Goal: Check status: Check status

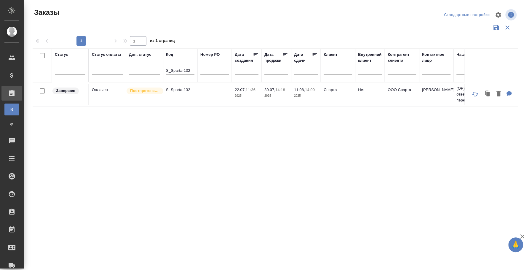
click at [179, 90] on p "S_Sparta-132" at bounding box center [180, 90] width 28 height 6
click at [173, 69] on input "S_Sparta-132" at bounding box center [180, 70] width 28 height 7
paste input "C3_ASM-6"
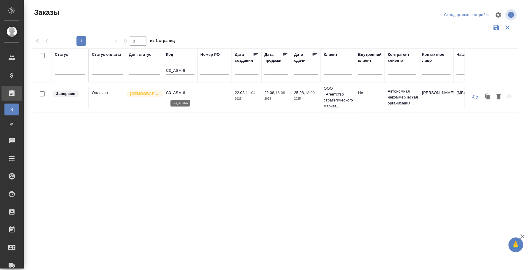
click at [187, 91] on p "C3_ASM-6" at bounding box center [180, 93] width 28 height 6
click at [187, 69] on input "C3_ASM-6" at bounding box center [180, 70] width 28 height 7
paste input "S_NNRD-302"
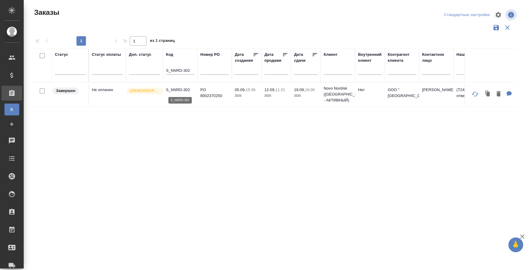
click at [180, 89] on p "S_NNRD-302" at bounding box center [180, 90] width 28 height 6
click at [179, 70] on input "S_NNRD-302" at bounding box center [180, 70] width 28 height 7
paste input "PFZ-368"
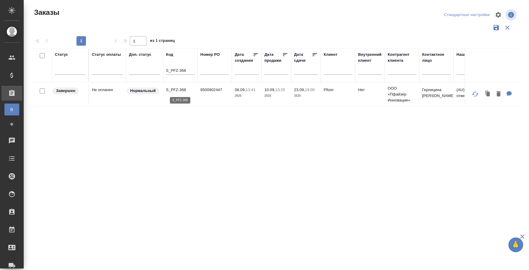
click at [180, 88] on p "S_PFZ-368" at bounding box center [180, 90] width 28 height 6
click at [174, 67] on div "S_PFZ-368" at bounding box center [180, 71] width 28 height 15
click at [175, 67] on input "S_PFZ-368" at bounding box center [180, 70] width 28 height 7
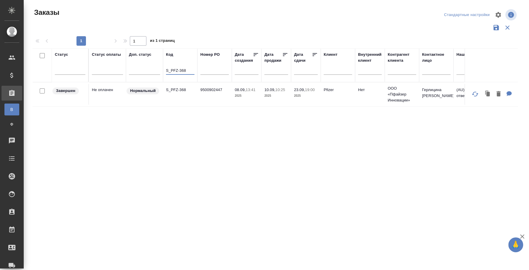
click at [175, 67] on input "S_PFZ-368" at bounding box center [180, 70] width 28 height 7
paste input "C3_ASM-"
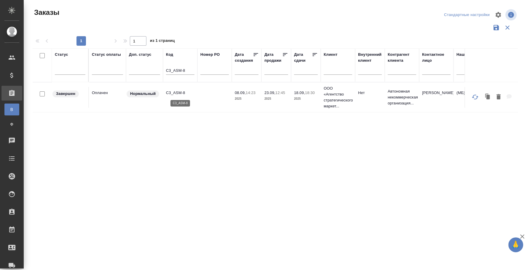
click at [177, 91] on p "C3_ASM-8" at bounding box center [180, 93] width 28 height 6
click at [177, 65] on div "C3_ASM-8" at bounding box center [180, 71] width 28 height 15
click at [178, 69] on input "C3_ASM-8" at bounding box center [180, 70] width 28 height 7
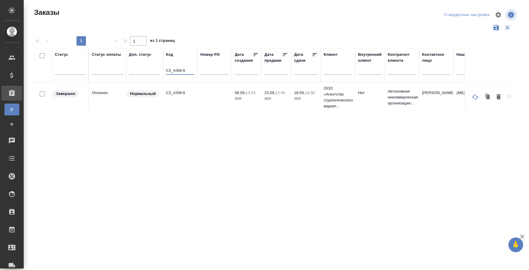
paste input "7"
click at [179, 88] on td "C3_ASM-7" at bounding box center [180, 97] width 34 height 21
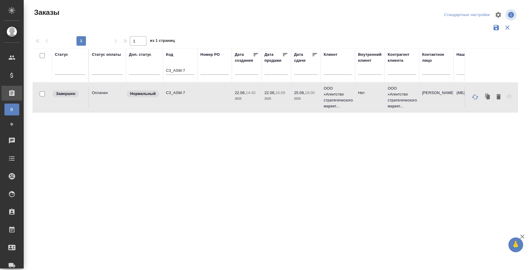
click at [179, 88] on td "C3_ASM-7" at bounding box center [180, 97] width 34 height 21
click at [171, 72] on input "C3_ASM-7" at bounding box center [180, 70] width 28 height 7
paste input "6-"
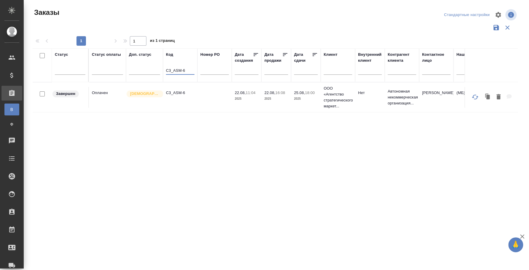
click at [188, 98] on td "C3_ASM-6" at bounding box center [180, 97] width 34 height 21
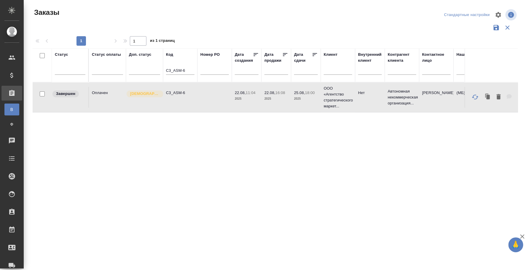
click at [188, 98] on td "C3_ASM-6" at bounding box center [180, 97] width 34 height 21
click at [185, 69] on input "C3_ASM-6" at bounding box center [180, 70] width 28 height 7
paste input "Merto_C&C-1"
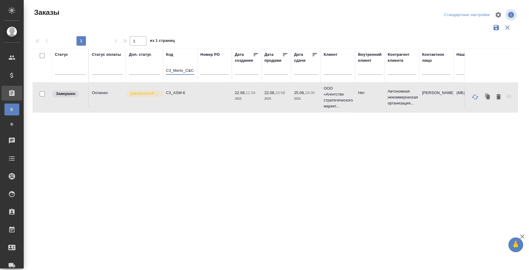
scroll to position [0, 2]
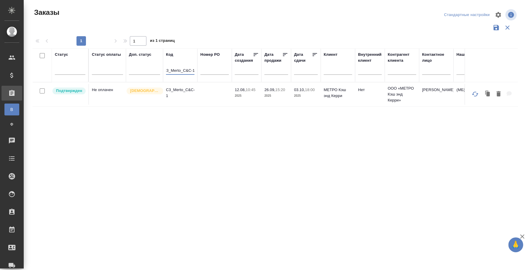
click at [185, 82] on thead "Статус Статус оплаты Доп. статус Код C3_Merto_C&C-1 Номер PO Дата создания Дата…" at bounding box center [529, 65] width 993 height 34
click at [185, 87] on p "C3_Merto_C&C-1" at bounding box center [180, 93] width 28 height 12
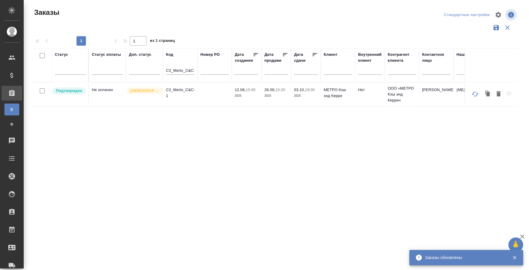
click at [193, 71] on input "C3_Merto_C&C-1" at bounding box center [180, 70] width 28 height 7
paste input "GEM"
type input "C3_GEMC-1"
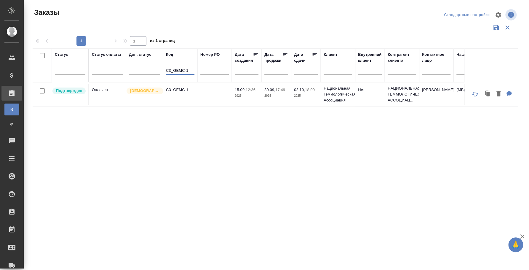
click at [178, 90] on p "C3_GEMC-1" at bounding box center [180, 90] width 28 height 6
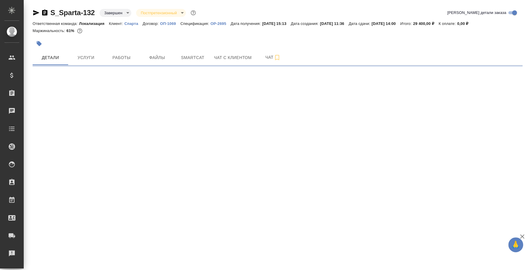
select select "RU"
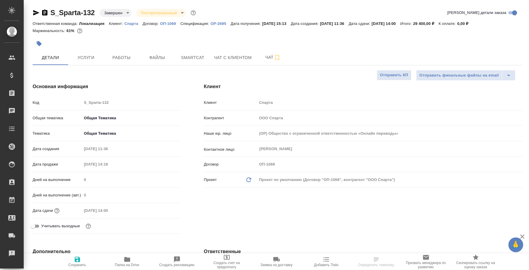
type textarea "x"
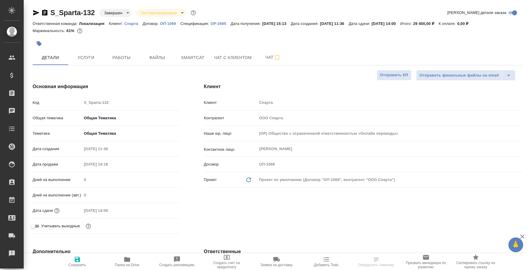
type textarea "x"
type input "[PERSON_NAME]"
type input "[PERSON_NAME]pereverzeva"
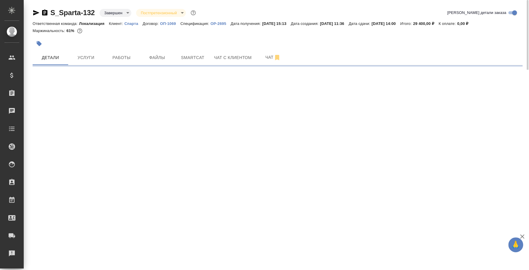
select select "RU"
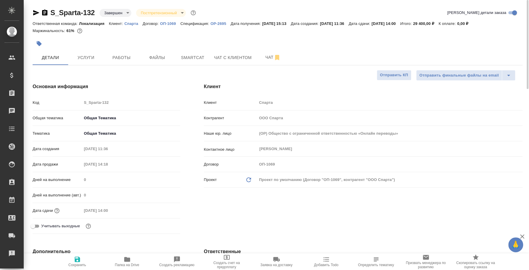
type textarea "x"
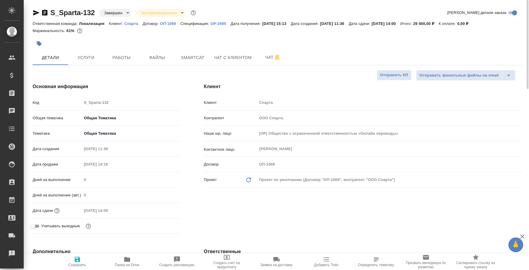
type textarea "x"
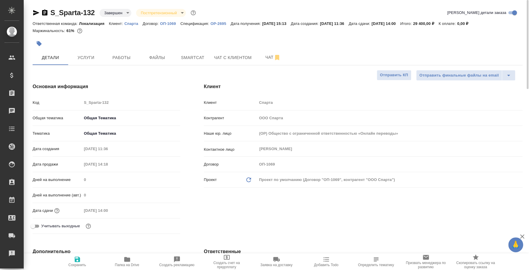
type textarea "x"
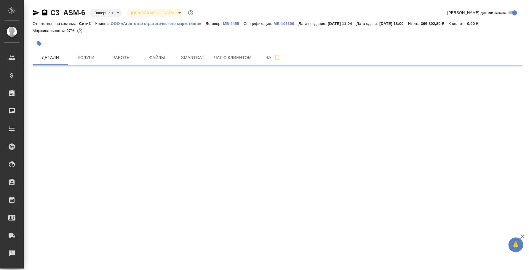
select select "RU"
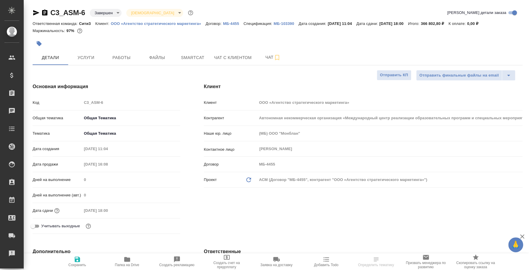
type textarea "x"
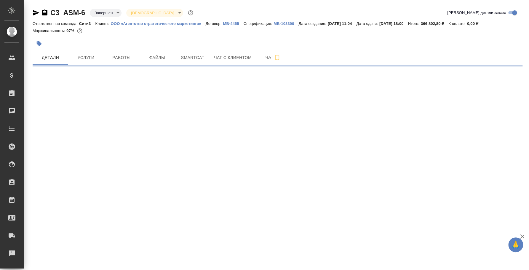
select select "RU"
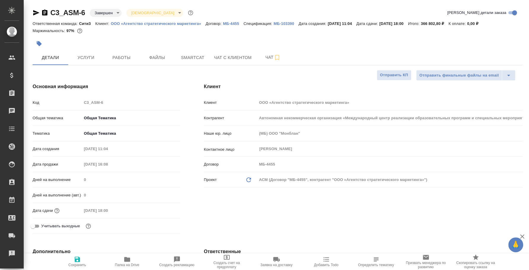
type textarea "x"
click at [120, 55] on span "Работы" at bounding box center [121, 57] width 28 height 7
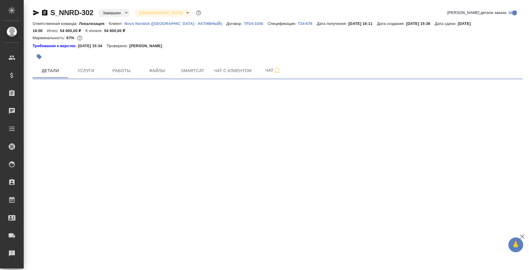
select select "RU"
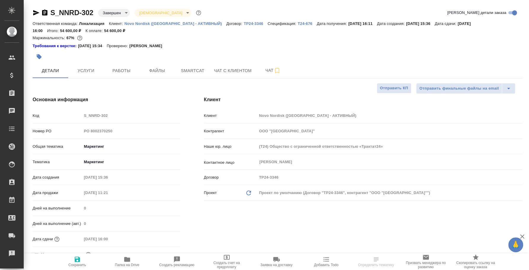
type textarea "x"
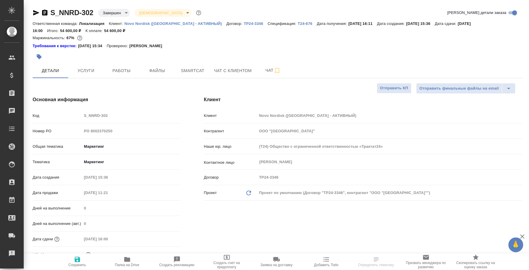
type textarea "x"
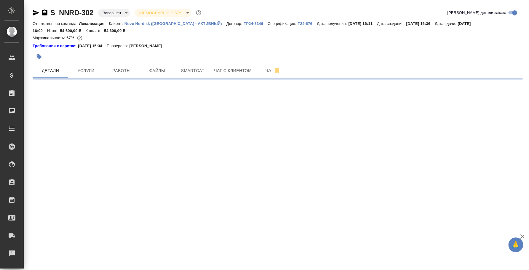
select select "RU"
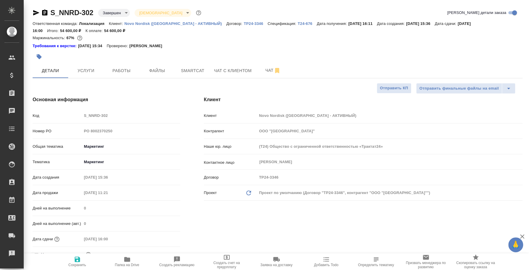
type textarea "x"
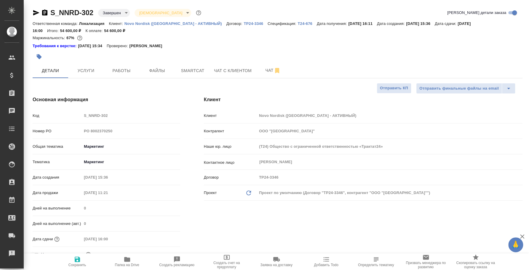
type textarea "x"
click at [125, 71] on span "Работы" at bounding box center [121, 70] width 28 height 7
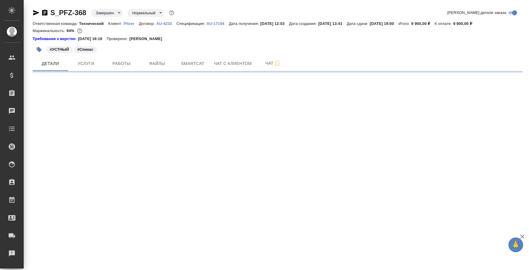
select select "RU"
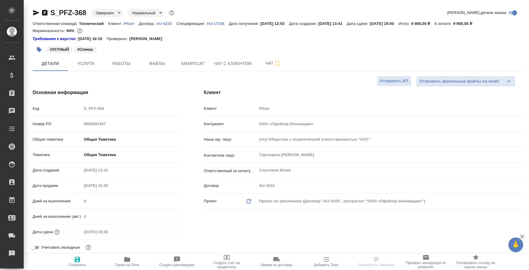
type textarea "x"
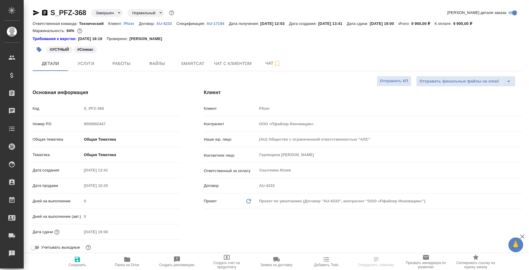
type textarea "x"
click at [131, 63] on span "Работы" at bounding box center [121, 63] width 28 height 7
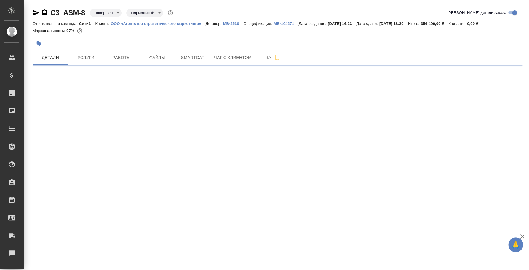
select select "RU"
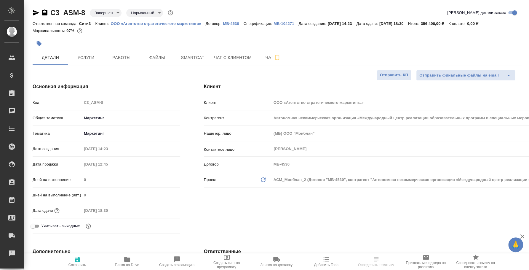
type textarea "x"
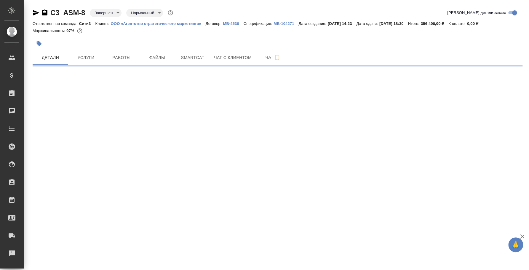
select select "RU"
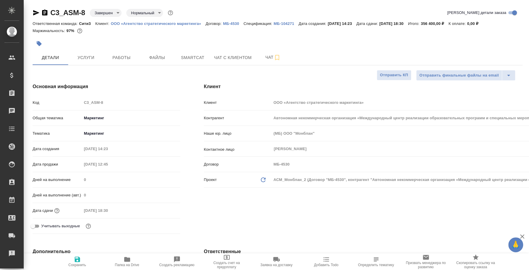
type textarea "x"
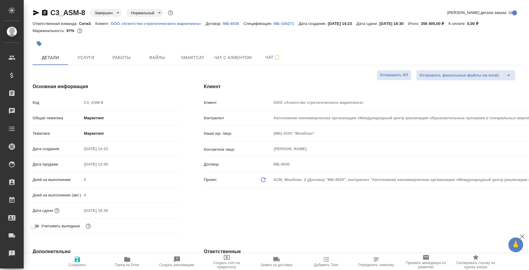
type textarea "x"
click at [112, 56] on span "Работы" at bounding box center [121, 57] width 28 height 7
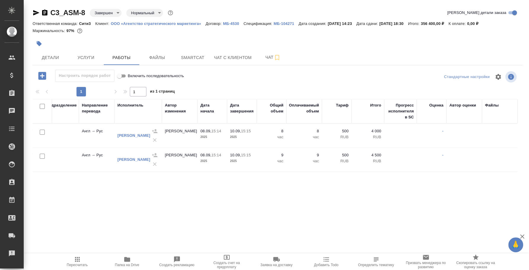
scroll to position [0, 68]
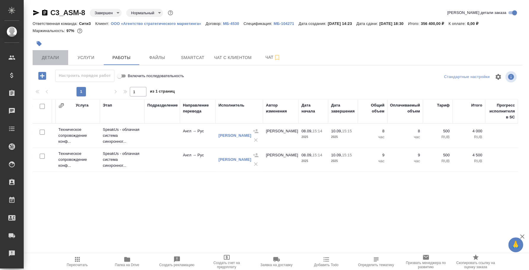
click at [55, 50] on button "Детали" at bounding box center [51, 57] width 36 height 15
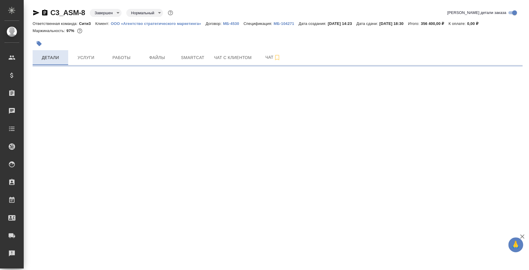
select select "RU"
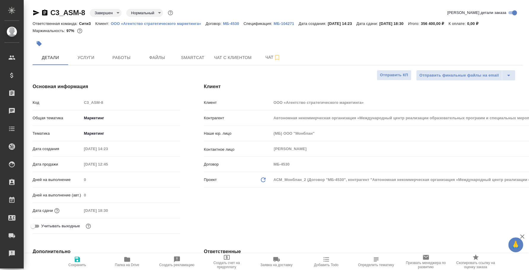
type textarea "x"
click at [133, 58] on span "Работы" at bounding box center [121, 57] width 28 height 7
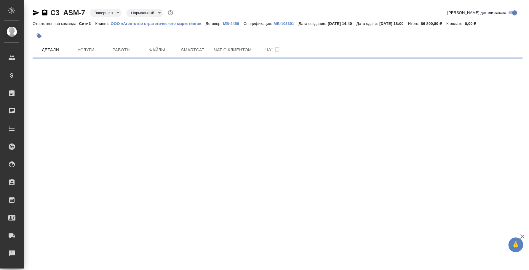
select select "RU"
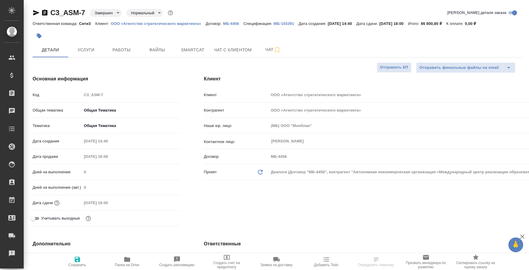
type textarea "x"
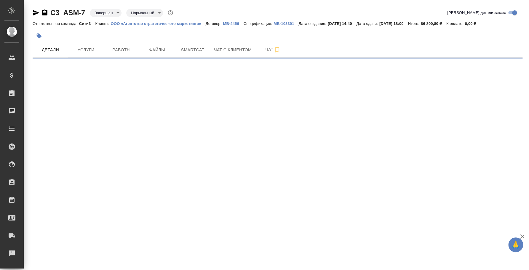
select select "RU"
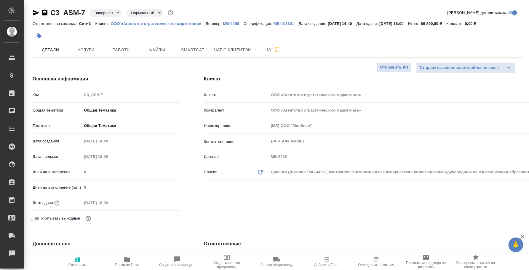
type textarea "x"
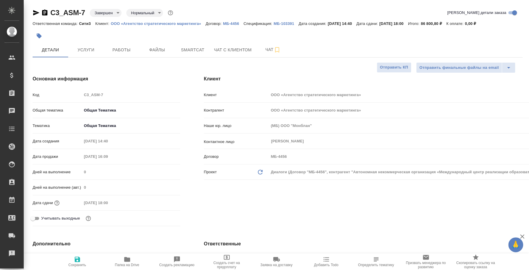
type textarea "x"
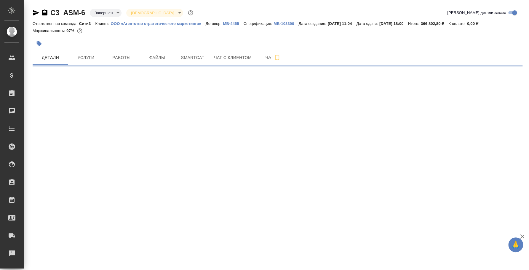
select select "RU"
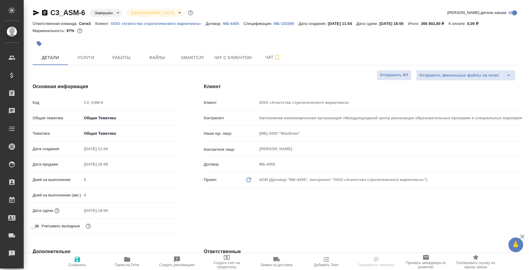
type textarea "x"
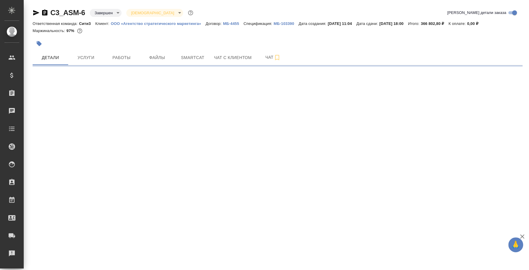
select select "RU"
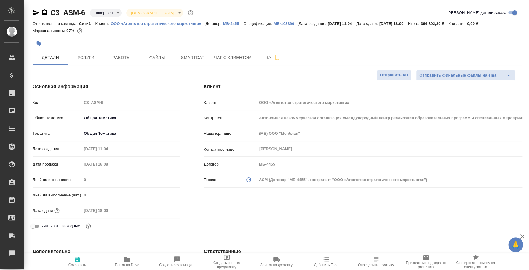
type textarea "x"
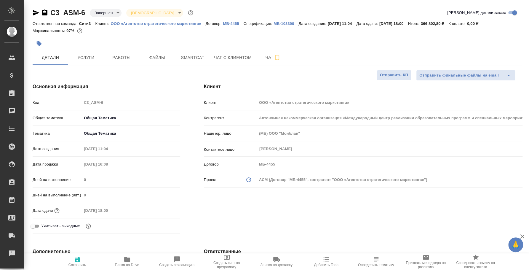
type textarea "x"
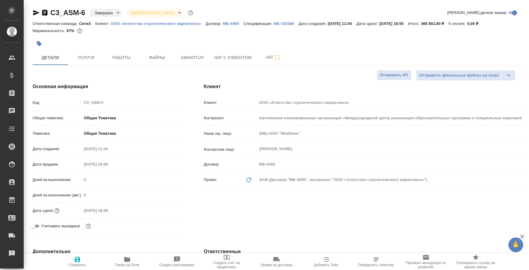
type textarea "x"
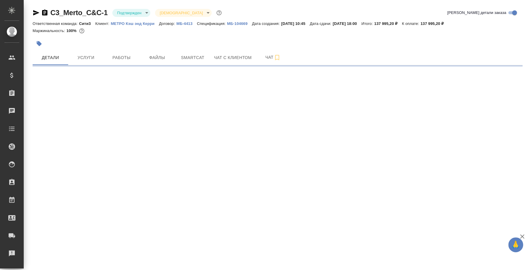
select select "RU"
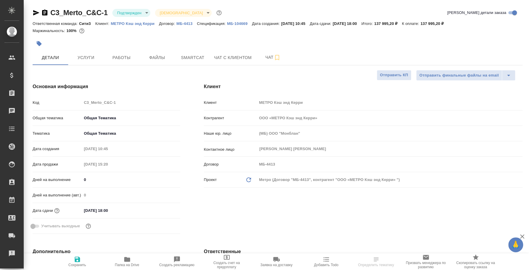
type textarea "x"
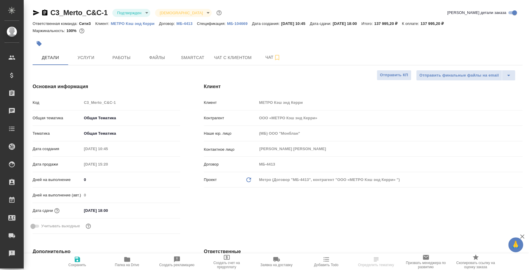
type textarea "x"
click at [145, 15] on body "🙏 .cls-1 fill:#fff; AWATERA Fedotova Irina Клиенты Спецификации Заказы 0 Чаты T…" at bounding box center [264, 135] width 529 height 270
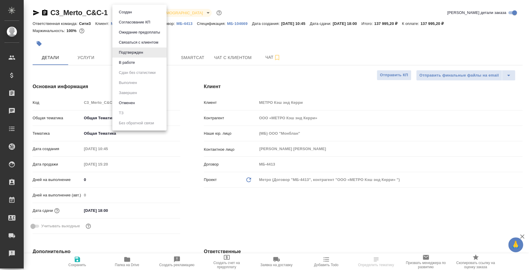
click at [141, 61] on li "В работе" at bounding box center [139, 63] width 54 height 10
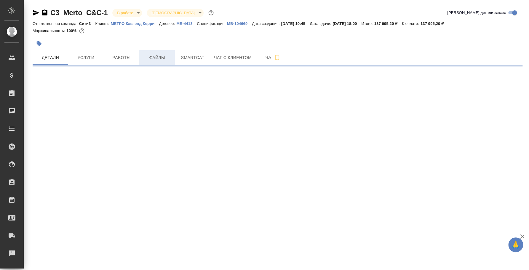
select select "RU"
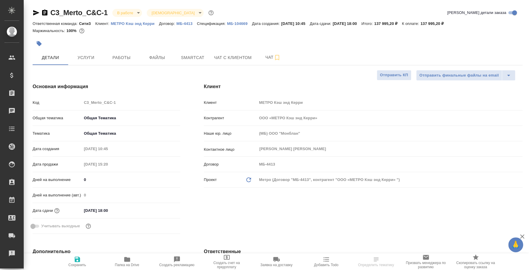
type textarea "x"
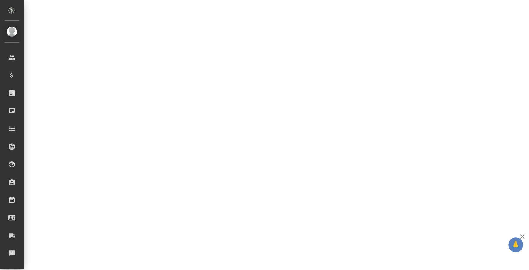
select select "RU"
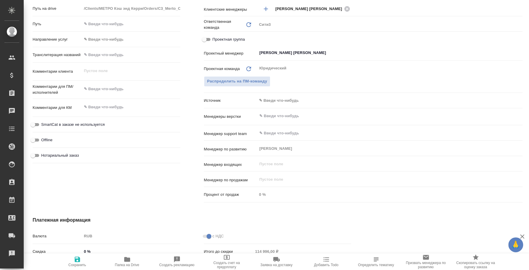
type textarea "x"
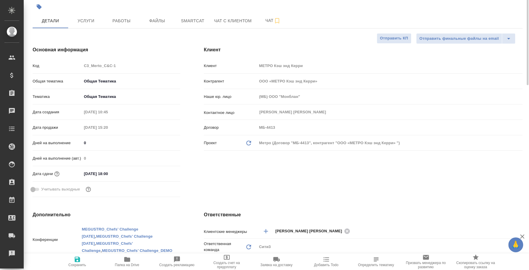
scroll to position [0, 0]
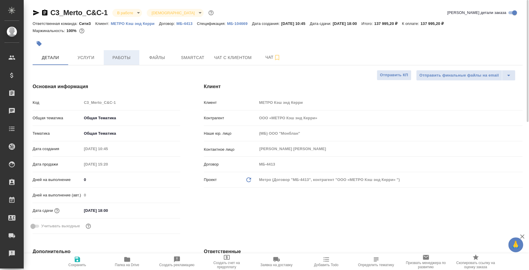
click at [132, 54] on span "Работы" at bounding box center [121, 57] width 28 height 7
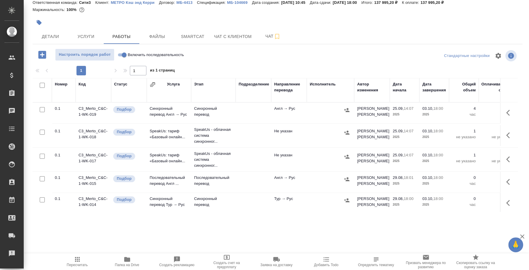
click at [120, 55] on input "Включить последовательность" at bounding box center [124, 54] width 21 height 7
checkbox input "true"
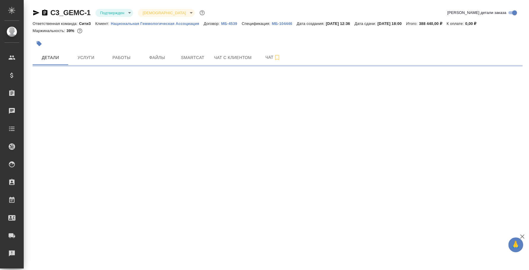
select select "RU"
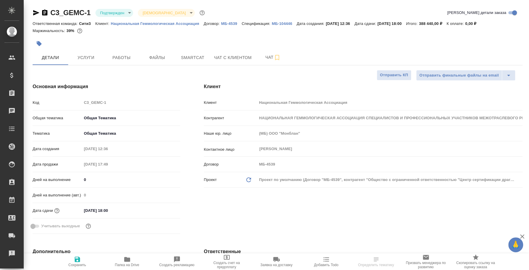
type textarea "x"
click at [118, 14] on body "🙏 .cls-1 fill:#fff; AWATERA [PERSON_NAME] Спецификации Заказы Чаты Todo Проекты…" at bounding box center [264, 135] width 529 height 270
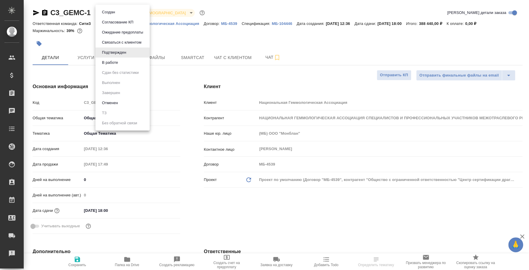
click at [112, 58] on li "В работе" at bounding box center [122, 63] width 54 height 10
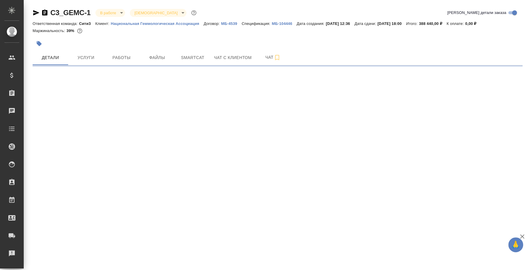
select select "RU"
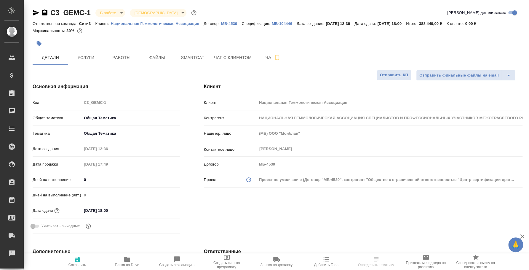
type textarea "x"
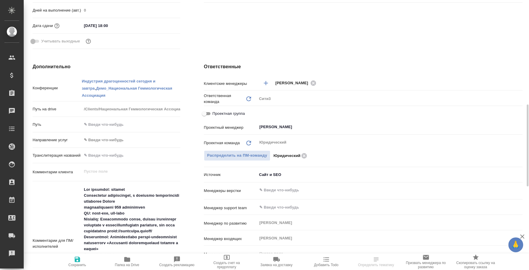
scroll to position [222, 0]
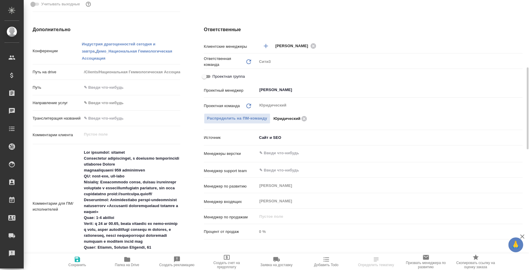
click at [208, 77] on input "Проектная группа" at bounding box center [204, 76] width 21 height 7
checkbox input "true"
type textarea "x"
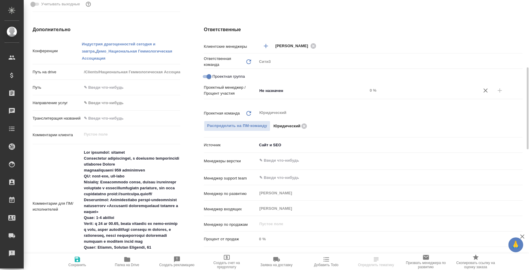
click at [368, 91] on div "Не назначен ​ 0 %" at bounding box center [390, 90] width 266 height 10
click at [274, 90] on input "Не назначен" at bounding box center [302, 90] width 87 height 7
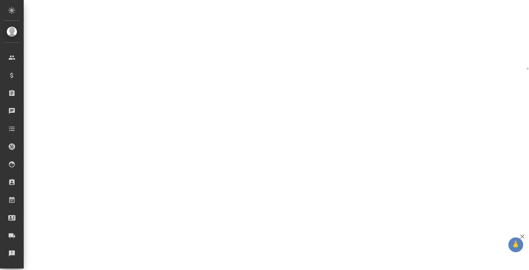
select select "RU"
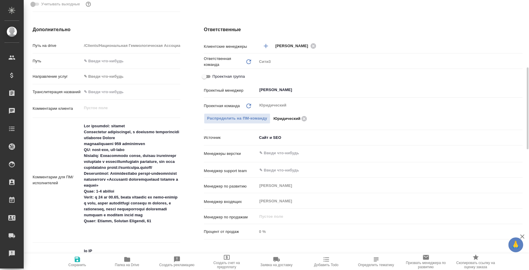
type textarea "x"
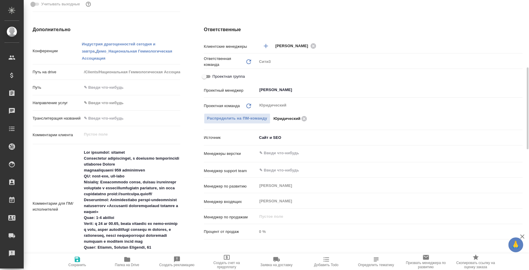
click at [206, 73] on input "Проектная группа" at bounding box center [204, 76] width 21 height 7
checkbox input "true"
type textarea "x"
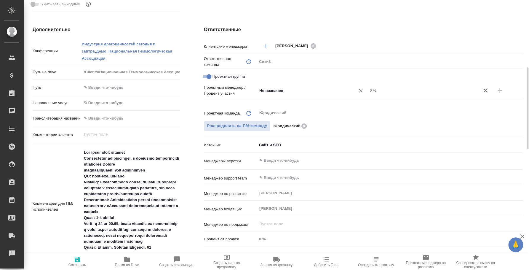
click at [293, 90] on input "Не назначен" at bounding box center [302, 90] width 87 height 7
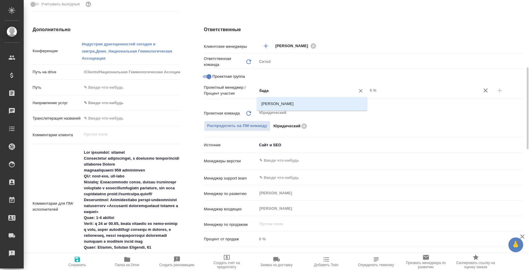
type input "бадан"
click at [302, 101] on li "[PERSON_NAME]" at bounding box center [312, 103] width 111 height 11
type textarea "x"
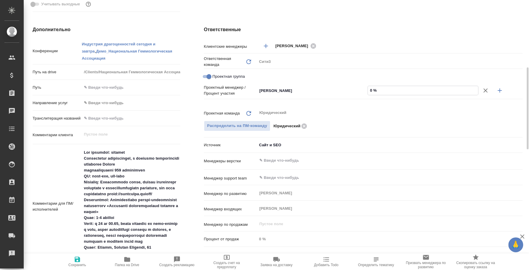
click at [372, 91] on input "0 %" at bounding box center [423, 90] width 110 height 9
type textarea "x"
type input "99 %"
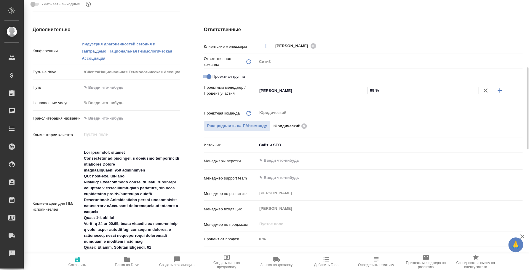
type textarea "x"
type input "99 %"
click at [501, 85] on button "button" at bounding box center [500, 90] width 14 height 14
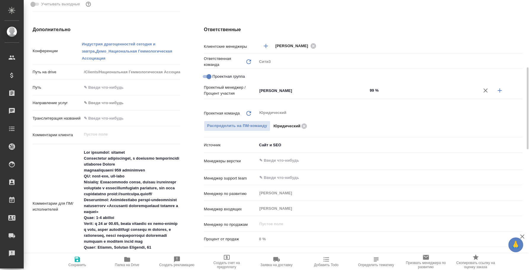
type textarea "x"
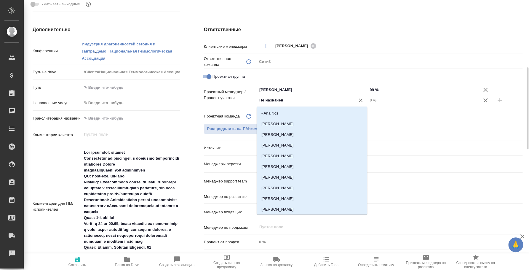
click at [322, 103] on input "Не назначен" at bounding box center [302, 100] width 87 height 7
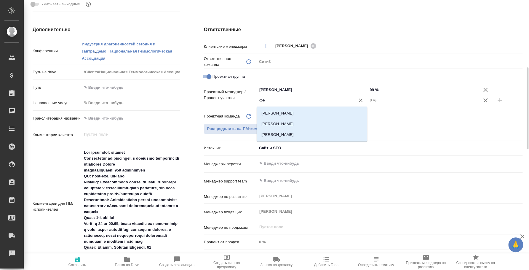
type input "фед"
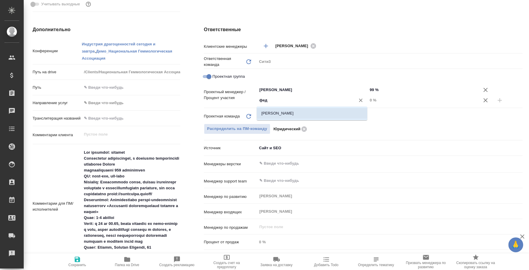
click at [326, 112] on li "[PERSON_NAME]" at bounding box center [312, 113] width 111 height 11
type textarea "x"
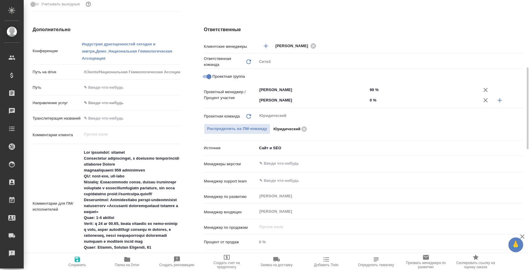
click at [375, 104] on div "[PERSON_NAME] ​ 0 %" at bounding box center [390, 100] width 266 height 10
click at [373, 102] on input "0 %" at bounding box center [423, 100] width 111 height 9
type textarea "x"
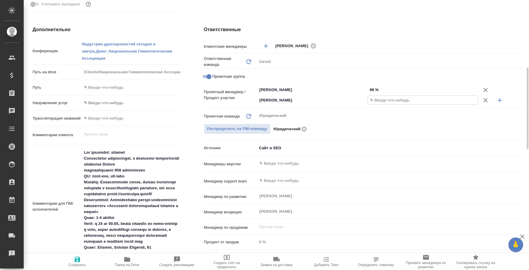
type input "1 %"
type textarea "x"
click at [375, 110] on div "Юридический ​" at bounding box center [390, 115] width 266 height 11
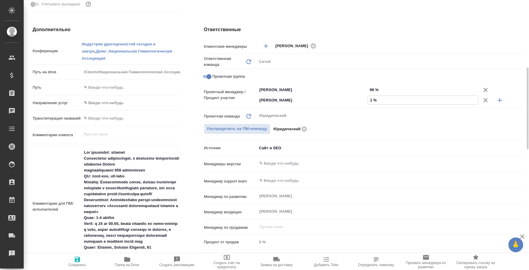
type input "1 %"
click at [83, 255] on button "Сохранить" at bounding box center [77, 261] width 50 height 17
type textarea "x"
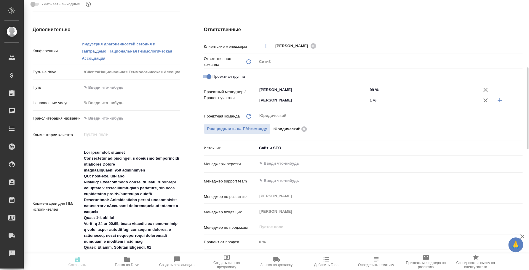
type textarea "x"
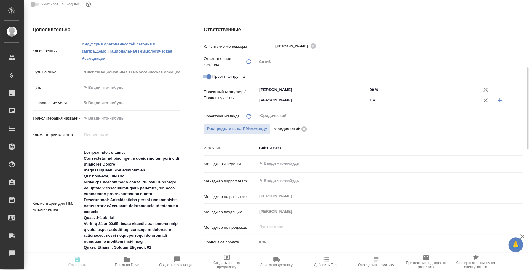
type textarea "x"
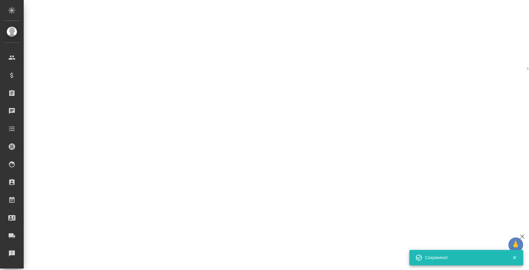
select select "RU"
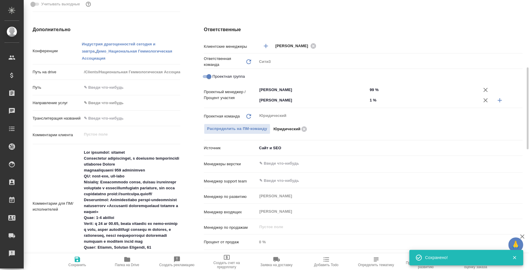
type textarea "x"
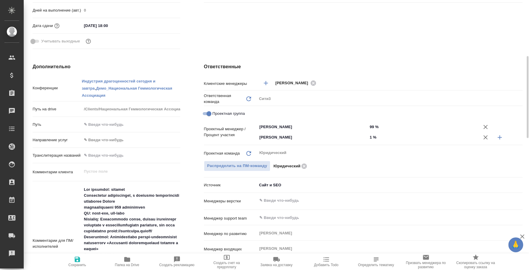
scroll to position [0, 0]
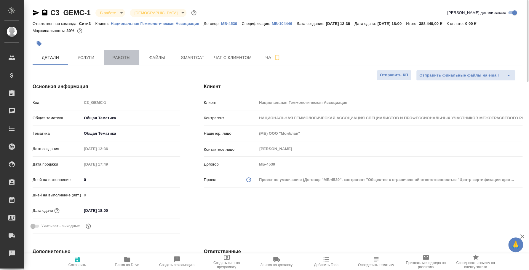
click at [113, 58] on span "Работы" at bounding box center [121, 57] width 28 height 7
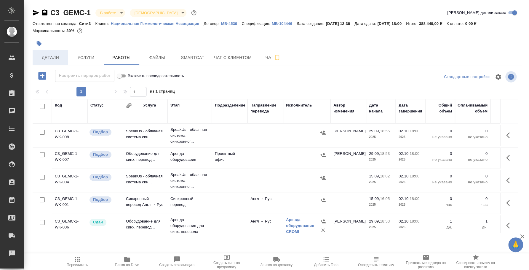
click at [59, 57] on span "Детали" at bounding box center [50, 57] width 28 height 7
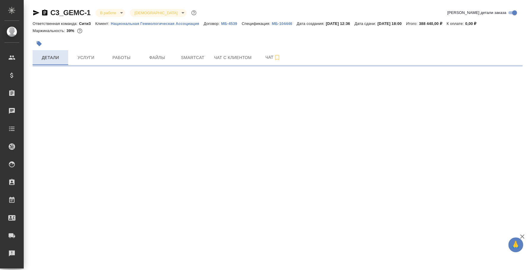
select select "RU"
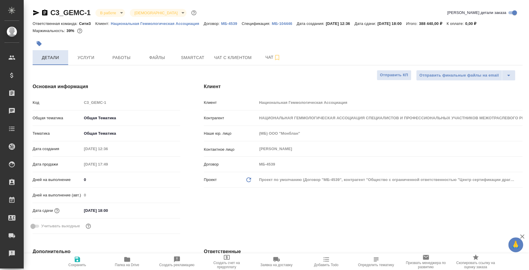
type textarea "x"
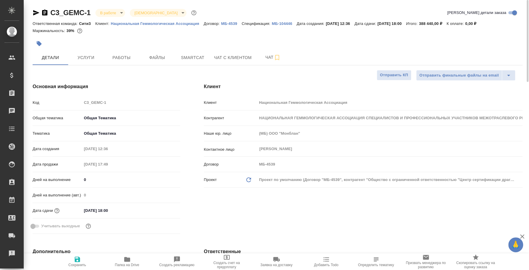
type textarea "x"
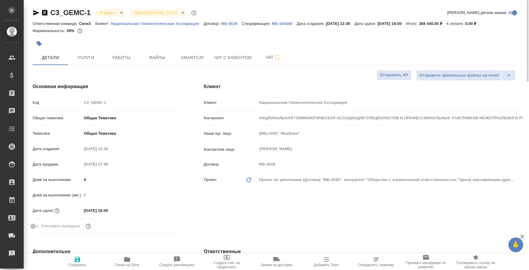
type textarea "x"
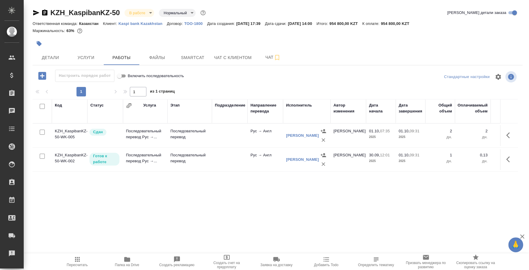
scroll to position [0, 186]
